Goal: Task Accomplishment & Management: Complete application form

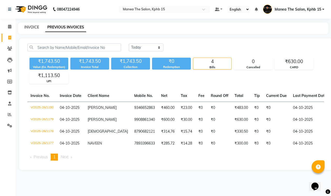
click at [28, 27] on link "INVOICE" at bounding box center [31, 27] width 15 height 5
select select "service"
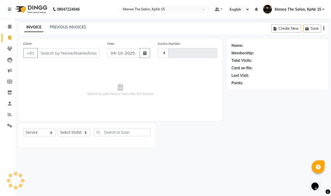
type input "1181"
select select "7321"
click at [54, 51] on input "Client" at bounding box center [68, 53] width 62 height 10
click at [56, 28] on link "PREVIOUS INVOICES" at bounding box center [68, 27] width 37 height 5
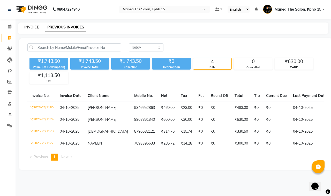
click at [30, 27] on link "INVOICE" at bounding box center [31, 27] width 15 height 5
select select "7321"
select select "service"
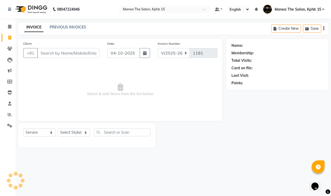
click at [48, 52] on input "Client" at bounding box center [68, 53] width 62 height 10
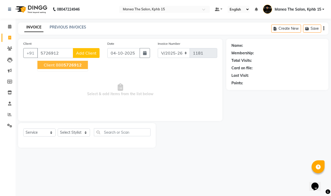
click at [60, 65] on ngb-highlight "[PHONE_NUMBER]" at bounding box center [69, 64] width 26 height 5
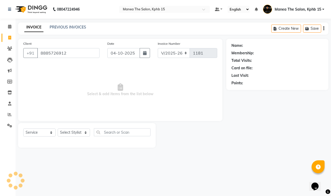
type input "8885726912"
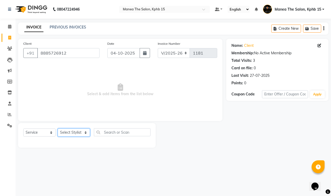
click at [74, 132] on select "Select Stylist [PERSON_NAME] Rohit [PERSON_NAME]" at bounding box center [74, 133] width 32 height 8
click at [78, 184] on div "08047224946 Select Location × Manea The Salon, Kphb 15 Default Panel My Panel E…" at bounding box center [165, 98] width 331 height 196
drag, startPoint x: 70, startPoint y: 133, endPoint x: 71, endPoint y: 136, distance: 3.5
click at [70, 133] on select "Select Stylist [PERSON_NAME] Rohit [PERSON_NAME]" at bounding box center [74, 133] width 32 height 8
select select "62841"
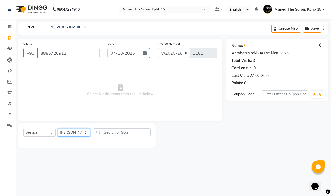
click at [58, 129] on select "Select Stylist [PERSON_NAME] Rohit [PERSON_NAME]" at bounding box center [74, 133] width 32 height 8
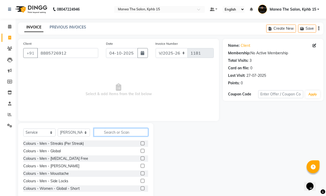
click at [116, 132] on input "text" at bounding box center [121, 132] width 54 height 8
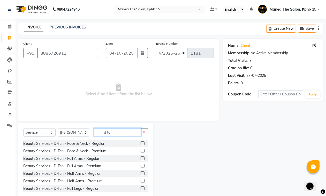
type input "d tan"
click at [141, 151] on label at bounding box center [143, 151] width 4 height 4
click at [141, 151] on input "checkbox" at bounding box center [142, 151] width 3 height 3
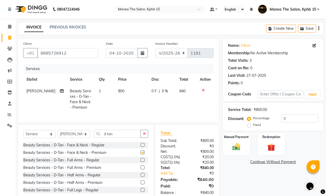
checkbox input "false"
click at [118, 90] on span "800" at bounding box center [121, 91] width 6 height 5
select select "62841"
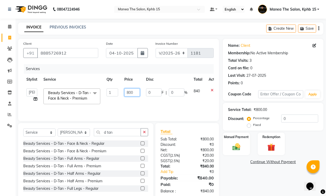
click at [134, 91] on input "800" at bounding box center [133, 93] width 16 height 8
type input "8"
type input "799"
click at [230, 179] on div "Name: Client Membership: No Active Membership Total Visits: 3 Card on file: 0 L…" at bounding box center [275, 119] width 105 height 161
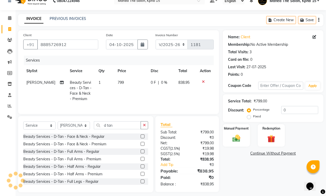
scroll to position [17, 0]
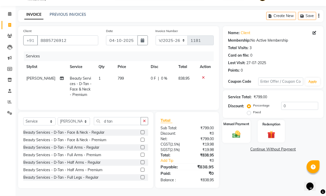
click at [240, 125] on div "Manual Payment" at bounding box center [237, 132] width 28 height 24
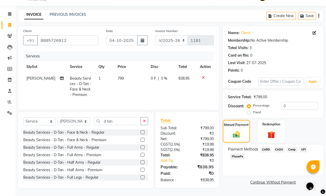
click at [305, 147] on span "UPI" at bounding box center [304, 150] width 8 height 6
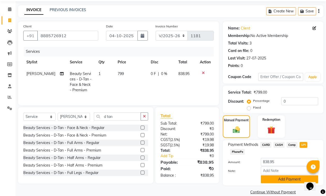
click at [278, 176] on button "Add Payment" at bounding box center [289, 180] width 57 height 8
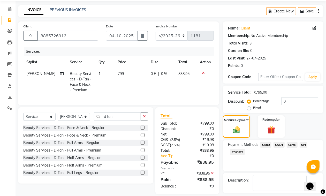
scroll to position [40, 0]
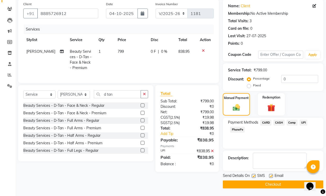
click at [270, 176] on label at bounding box center [272, 176] width 4 height 4
click at [270, 176] on input "checkbox" at bounding box center [271, 176] width 3 height 3
checkbox input "false"
click at [255, 182] on button "Checkout" at bounding box center [273, 185] width 101 height 8
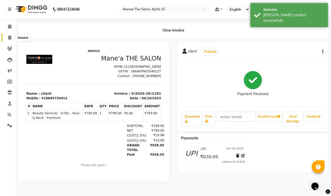
click at [8, 39] on icon at bounding box center [9, 38] width 3 height 4
select select "7321"
select select "service"
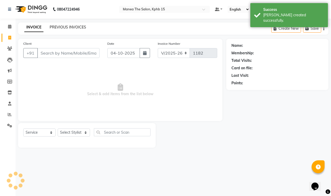
click at [61, 26] on link "PREVIOUS INVOICES" at bounding box center [68, 27] width 37 height 5
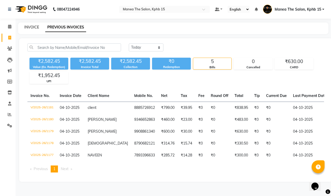
click at [31, 26] on link "INVOICE" at bounding box center [31, 27] width 15 height 5
select select "7321"
select select "service"
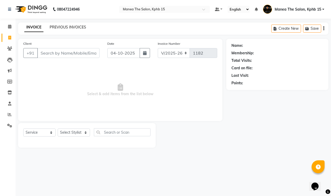
click at [67, 25] on link "PREVIOUS INVOICES" at bounding box center [68, 27] width 37 height 5
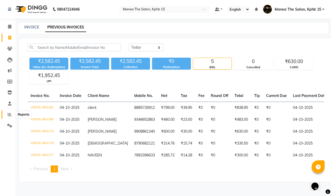
click at [8, 114] on icon at bounding box center [10, 115] width 4 height 4
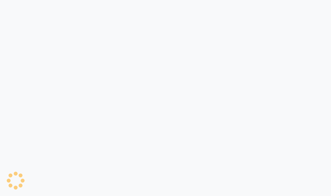
select select "7321"
select select "service"
